Goal: Use online tool/utility: Utilize a website feature to perform a specific function

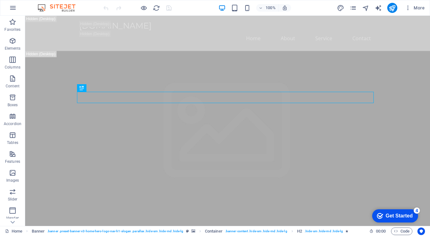
click at [14, 46] on p "Elements" at bounding box center [13, 48] width 16 height 5
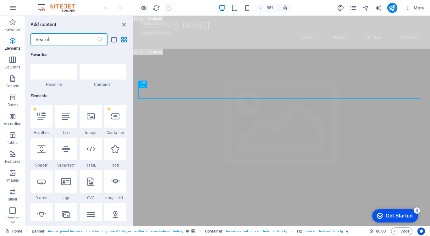
scroll to position [49, 0]
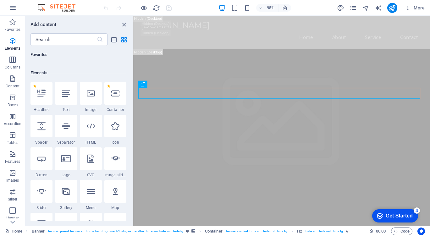
click at [51, 8] on img at bounding box center [59, 8] width 47 height 8
click at [64, 12] on div "95% More" at bounding box center [214, 7] width 429 height 15
click at [408, 8] on icon "button" at bounding box center [407, 8] width 6 height 6
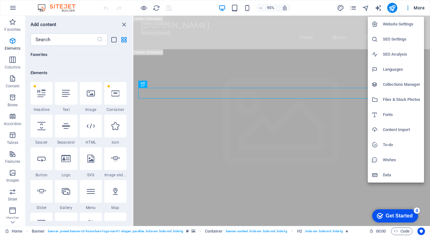
click at [416, 7] on div at bounding box center [215, 118] width 430 height 236
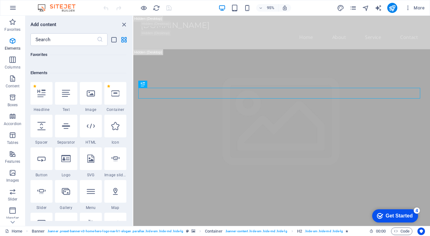
click at [416, 8] on span "More" at bounding box center [414, 8] width 20 height 6
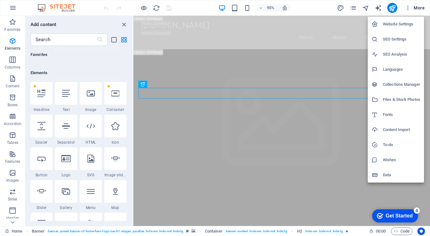
click at [376, 6] on div at bounding box center [215, 118] width 430 height 236
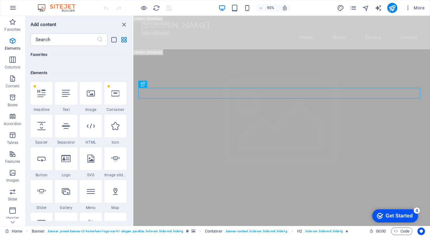
click at [377, 7] on icon "text_generator" at bounding box center [377, 7] width 7 height 7
select select "English"
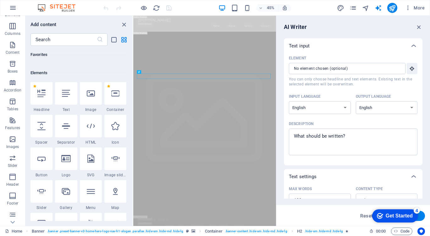
scroll to position [73, 0]
click at [17, 199] on span "Marketing" at bounding box center [12, 198] width 25 height 15
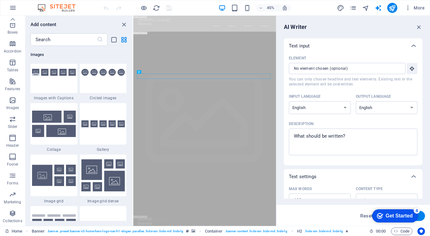
scroll to position [5115, 0]
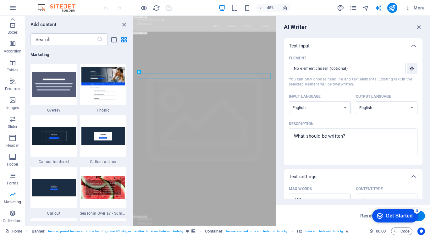
click at [88, 96] on img at bounding box center [103, 84] width 44 height 35
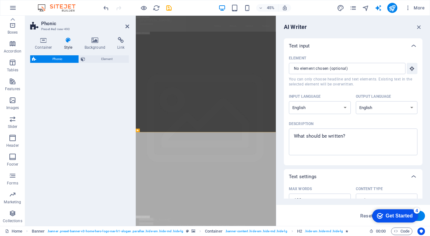
select select "%"
select select "rem"
select select "px"
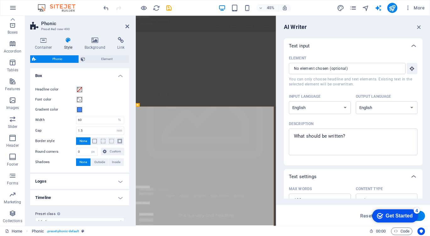
scroll to position [0, 0]
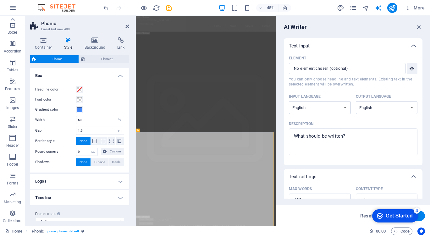
click at [11, 23] on icon at bounding box center [12, 19] width 9 height 9
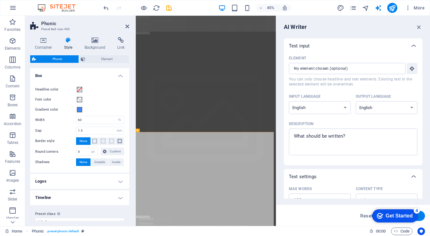
click at [48, 40] on icon at bounding box center [43, 40] width 27 height 6
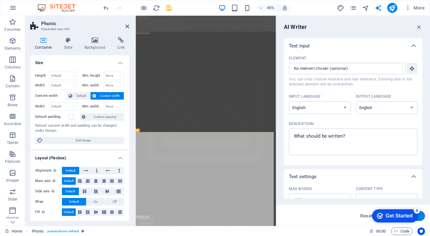
click at [100, 46] on h4 "Background" at bounding box center [96, 43] width 33 height 13
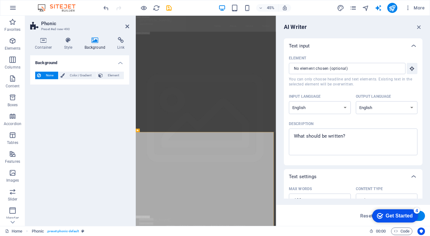
click at [130, 23] on aside "Phonic Preset #ed-new-490 Container Style Background Link Size Height Default p…" at bounding box center [80, 121] width 111 height 210
click at [239, 9] on div "45%" at bounding box center [254, 8] width 73 height 10
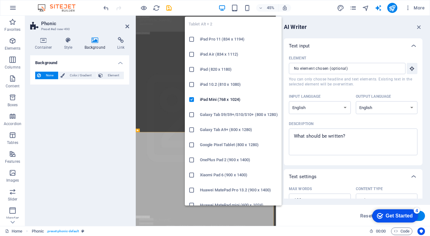
click at [236, 9] on icon "button" at bounding box center [234, 7] width 7 height 7
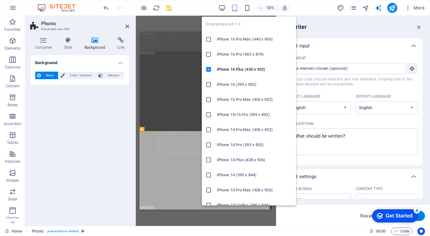
click at [250, 9] on icon "button" at bounding box center [246, 7] width 7 height 7
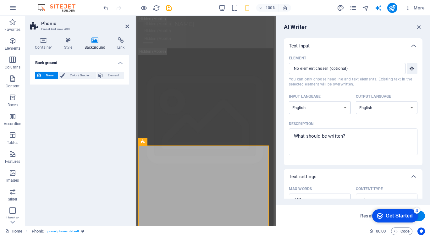
click at [12, 8] on icon "button" at bounding box center [13, 8] width 8 height 8
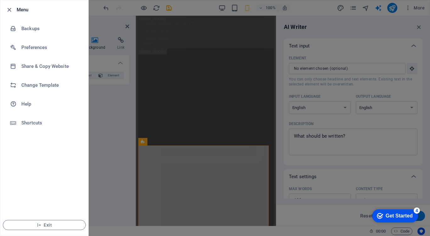
click at [14, 11] on div at bounding box center [10, 10] width 11 height 8
